Goal: Task Accomplishment & Management: Manage account settings

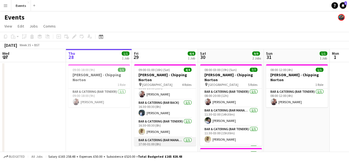
scroll to position [12, 0]
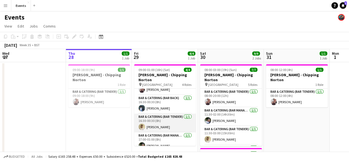
click at [155, 116] on app-card-role "Bar & Catering (Bar Tender) [DATE] 16:30-00:30 (8h) [PERSON_NAME]" at bounding box center [165, 123] width 62 height 19
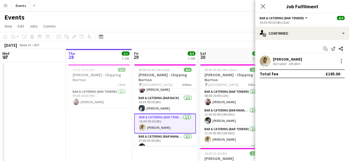
click at [293, 63] on div "105.8km" at bounding box center [294, 64] width 14 height 4
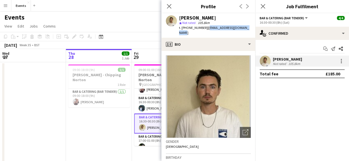
drag, startPoint x: 205, startPoint y: 28, endPoint x: 248, endPoint y: 28, distance: 43.3
click at [248, 28] on div "[PERSON_NAME] star Not rated 105.8km t. [PHONE_NUMBER] | [EMAIL_ADDRESS][DOMAIN…" at bounding box center [208, 25] width 94 height 25
copy span "[EMAIL_ADDRESS][DOMAIN_NAME]"
click at [169, 5] on icon "Close pop-in" at bounding box center [168, 6] width 5 height 5
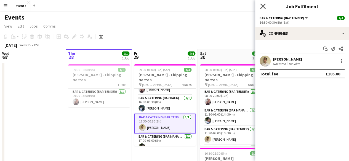
click at [263, 5] on icon "Close pop-in" at bounding box center [262, 6] width 5 height 5
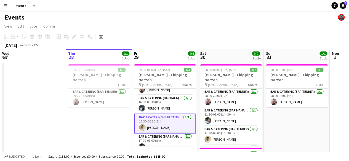
click at [4, 7] on app-icon "Menu" at bounding box center [5, 5] width 4 height 4
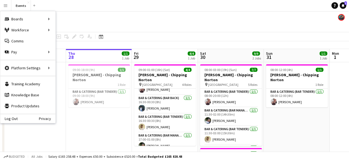
click at [309, 142] on app-date-cell "08:00-12:00 (4h) 1/1 [PERSON_NAME] - Chipping Norton 1 Role Bar & Catering (Bar…" at bounding box center [297, 134] width 66 height 144
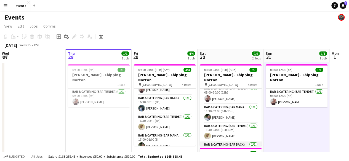
scroll to position [0, 0]
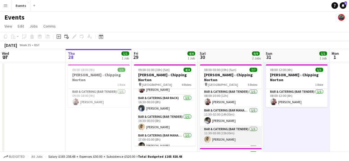
click at [225, 129] on app-card-role "Bar & Catering (Bar Tender) [DATE] 11:30-03:00 (15h30m) [PERSON_NAME]" at bounding box center [231, 135] width 62 height 19
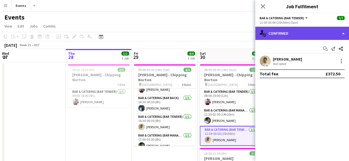
click at [285, 35] on div "single-neutral-actions-check-2 Confirmed" at bounding box center [302, 33] width 94 height 13
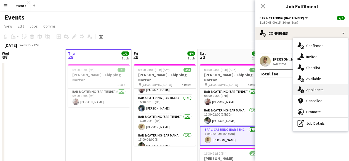
click at [309, 87] on div "single-neutral-actions-information Applicants" at bounding box center [320, 89] width 55 height 11
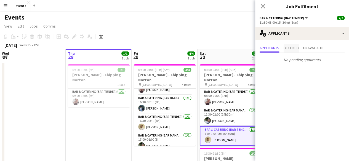
click at [292, 47] on span "Declined" at bounding box center [291, 48] width 15 height 4
click at [309, 45] on span "Unavailable" at bounding box center [313, 48] width 21 height 8
click at [263, 9] on app-icon "Close pop-in" at bounding box center [263, 6] width 8 height 8
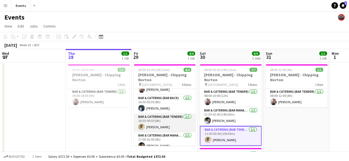
click at [165, 117] on app-card-role "Bar & Catering (Bar Tender) [DATE] 16:30-00:30 (8h) [PERSON_NAME]" at bounding box center [165, 123] width 62 height 19
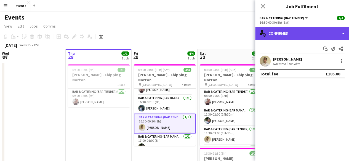
click at [267, 35] on div "single-neutral-actions-check-2 Confirmed" at bounding box center [302, 33] width 94 height 13
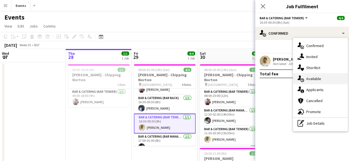
click at [311, 80] on div "single-neutral-actions-upload Available" at bounding box center [320, 78] width 55 height 11
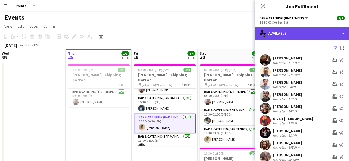
click at [269, 35] on div "single-neutral-actions-upload Available" at bounding box center [302, 33] width 94 height 13
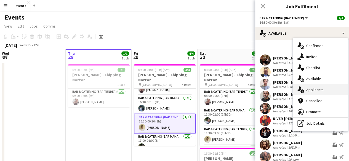
click at [307, 89] on div "single-neutral-actions-information Applicants" at bounding box center [320, 89] width 55 height 11
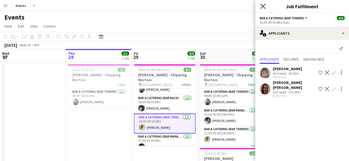
click at [263, 7] on icon at bounding box center [262, 6] width 5 height 5
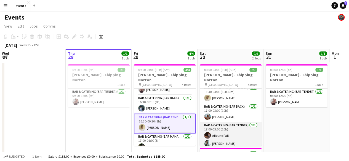
scroll to position [47, 0]
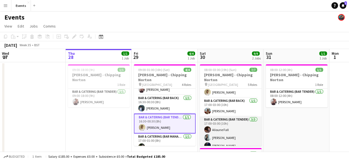
click at [221, 119] on app-card-role "Bar & Catering (Bar Tender) [DATE] 17:00-03:00 (10h) [PERSON_NAME] [PERSON_NAME…" at bounding box center [231, 134] width 62 height 35
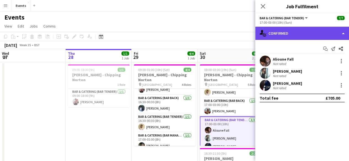
click at [275, 31] on div "single-neutral-actions-check-2 Confirmed" at bounding box center [302, 33] width 94 height 13
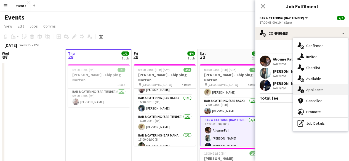
click at [307, 87] on div "single-neutral-actions-information Applicants" at bounding box center [320, 89] width 55 height 11
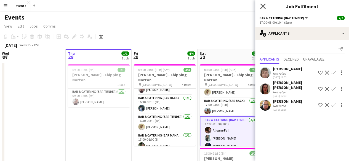
click at [263, 6] on icon "Close pop-in" at bounding box center [262, 6] width 5 height 5
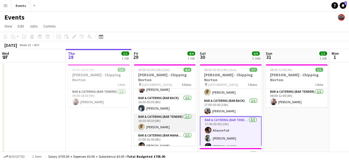
click at [160, 119] on app-card-role "Bar & Catering (Bar Tender) [DATE] 16:30-00:30 (8h) [PERSON_NAME]" at bounding box center [165, 123] width 62 height 19
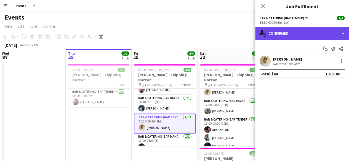
click at [274, 28] on div "single-neutral-actions-check-2 Confirmed" at bounding box center [302, 33] width 94 height 13
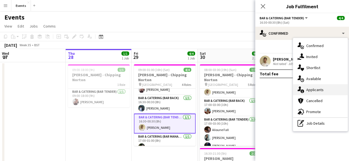
click at [306, 92] on div "single-neutral-actions-information Applicants" at bounding box center [320, 89] width 55 height 11
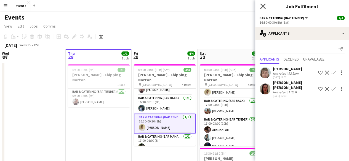
click at [261, 7] on icon "Close pop-in" at bounding box center [262, 6] width 5 height 5
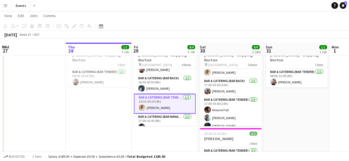
scroll to position [28, 0]
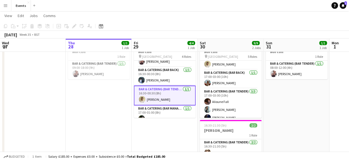
click at [104, 113] on app-date-cell "09:00-18:00 (9h) 1/1 [PERSON_NAME] - Chipping Norton 1 Role Bar & Catering (Bar…" at bounding box center [99, 106] width 66 height 144
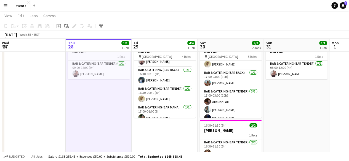
click at [169, 126] on app-date-cell "09:00-01:00 (16h) (Sat) 4/4 [PERSON_NAME] - [PERSON_NAME] pin Manor House 4 Rol…" at bounding box center [165, 106] width 66 height 144
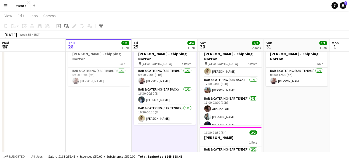
scroll to position [0, 0]
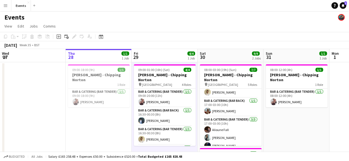
click at [3, 6] on button "Menu" at bounding box center [5, 5] width 11 height 11
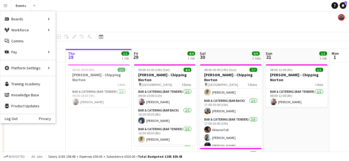
click at [93, 128] on app-date-cell "09:00-18:00 (9h) 1/1 [PERSON_NAME] - Chipping Norton 1 Role Bar & Catering (Bar…" at bounding box center [99, 134] width 66 height 144
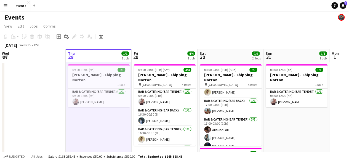
drag, startPoint x: 192, startPoint y: 133, endPoint x: 33, endPoint y: 113, distance: 161.0
click at [50, 118] on app-calendar-viewport "Mon 25 Tue 26 Wed 27 Thu 28 1/1 1 Job Fri 29 4/4 1 Job Sat 30 9/9 2 Jobs Sun 31…" at bounding box center [174, 140] width 349 height 182
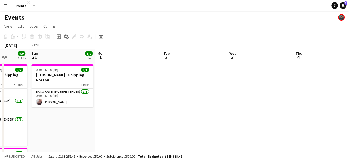
drag, startPoint x: 287, startPoint y: 109, endPoint x: 48, endPoint y: 107, distance: 238.5
click at [118, 106] on app-calendar-viewport "Wed 27 Thu 28 1/1 1 Job Fri 29 4/4 1 Job Sat 30 9/9 2 Jobs Sun 31 1/1 1 Job Mon…" at bounding box center [174, 159] width 349 height 221
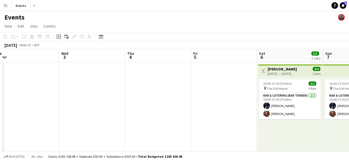
drag, startPoint x: 265, startPoint y: 114, endPoint x: 82, endPoint y: 105, distance: 182.9
click at [104, 106] on app-calendar-viewport "Sat 30 9/9 2 Jobs Sun 31 1/1 1 Job Mon 1 Tue 2 Wed 3 Thu 4 Fri 5 Sat 6 5/5 2 Jo…" at bounding box center [174, 159] width 349 height 221
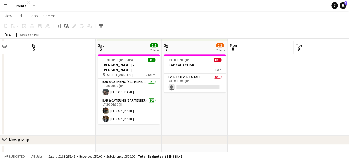
scroll to position [110, 0]
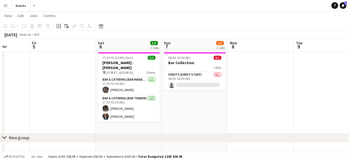
drag, startPoint x: 115, startPoint y: 127, endPoint x: 259, endPoint y: 133, distance: 144.2
click at [256, 133] on app-calendar-viewport "Mon 1 Tue 2 Wed 3 Thu 4 Fri 5 Sat 6 5/5 2 Jobs Sun 7 2/3 2 Jobs Mon 8 Tue 9 Wed…" at bounding box center [174, 35] width 349 height 248
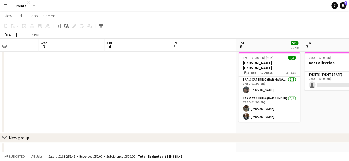
drag, startPoint x: 124, startPoint y: 121, endPoint x: 327, endPoint y: 133, distance: 203.5
click at [332, 133] on app-calendar-viewport "Sun 31 1/1 1 Job Mon 1 Tue 2 Wed 3 Thu 4 Fri 5 Sat 6 5/5 2 Jobs Sun 7 2/3 2 Job…" at bounding box center [174, 35] width 349 height 248
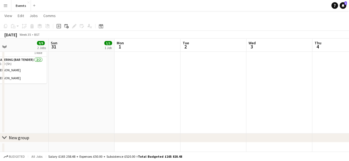
scroll to position [0, 112]
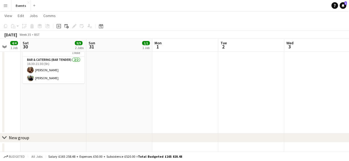
drag, startPoint x: 261, startPoint y: 127, endPoint x: 353, endPoint y: 137, distance: 93.1
click at [349, 137] on html "Menu Boards Boards Boards All jobs Status Workforce Workforce My Workforce Recr…" at bounding box center [174, 29] width 349 height 279
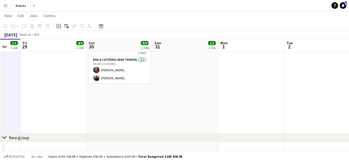
scroll to position [0, 135]
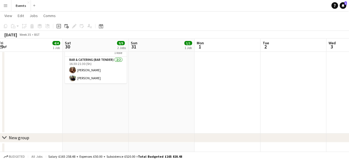
drag, startPoint x: 206, startPoint y: 121, endPoint x: 248, endPoint y: 129, distance: 43.0
click at [248, 129] on app-calendar-viewport "Wed 27 Thu 28 1/1 1 Job Fri 29 4/4 1 Job Sat 30 9/9 2 Jobs Sun 31 1/1 1 Job Mon…" at bounding box center [174, 35] width 349 height 248
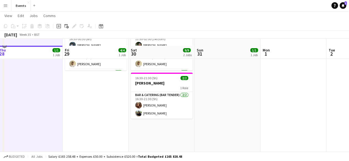
scroll to position [83, 0]
